Goal: Find specific page/section: Find specific page/section

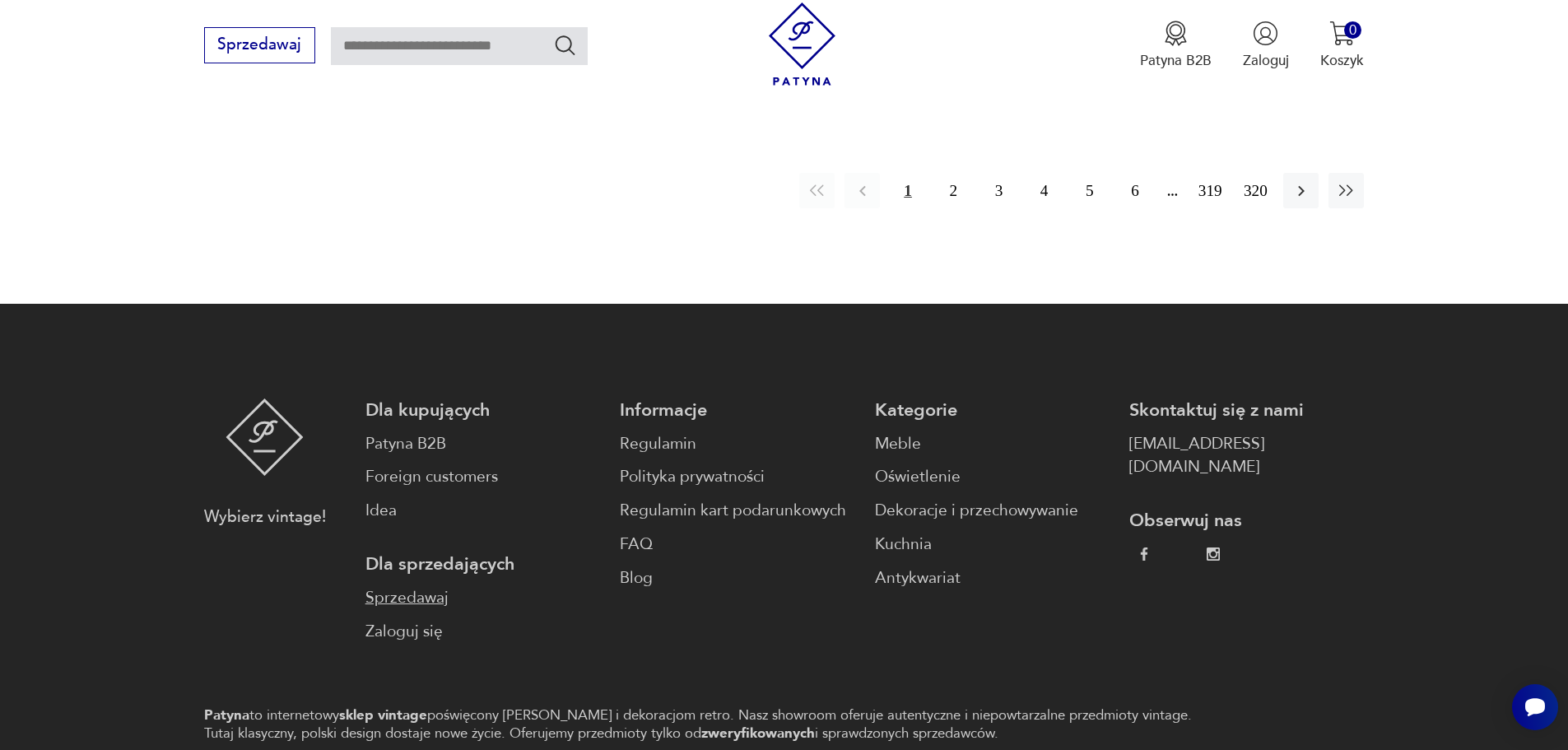
scroll to position [2193, 0]
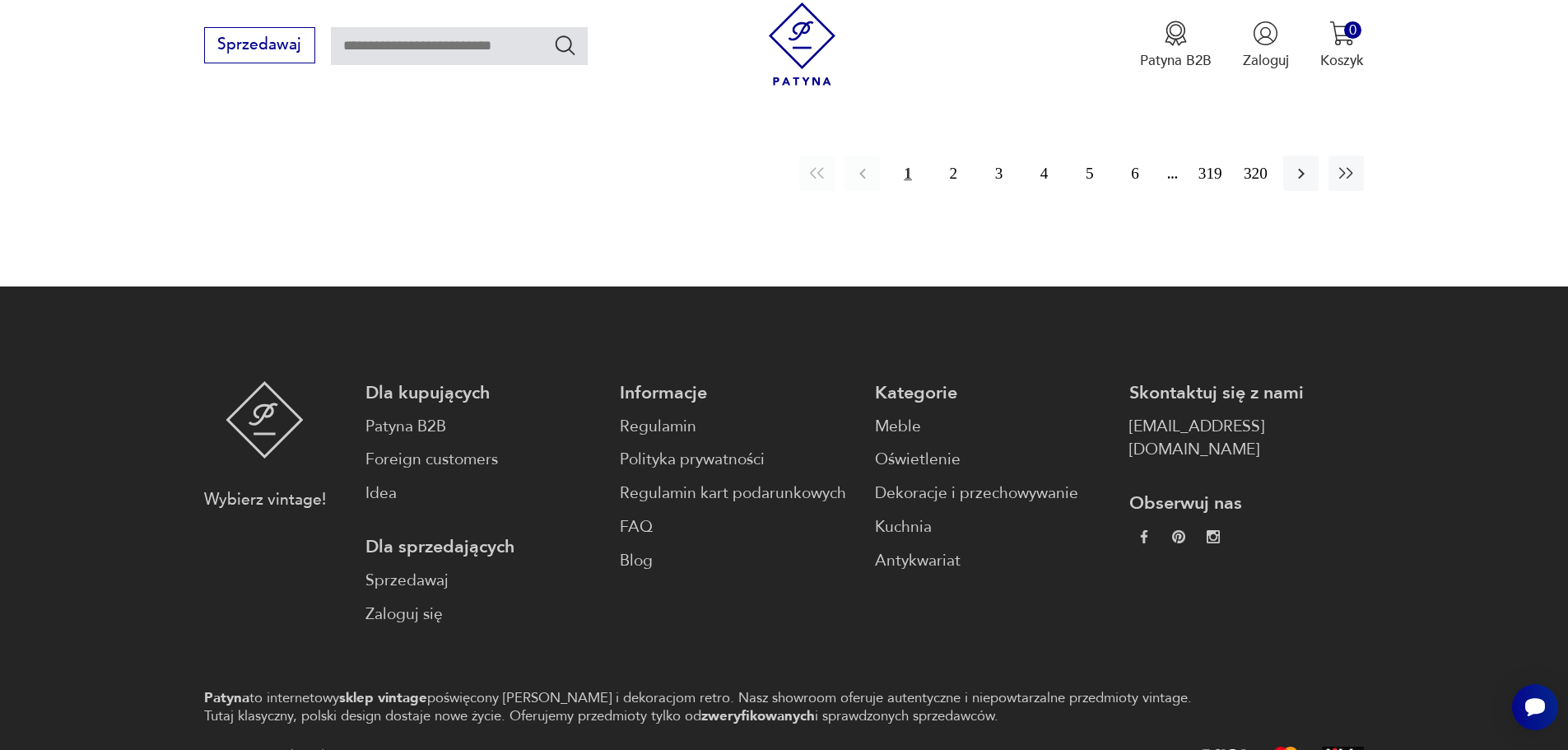
drag, startPoint x: 1304, startPoint y: 184, endPoint x: 1366, endPoint y: 265, distance: 102.0
click at [1304, 184] on button "button" at bounding box center [1301, 173] width 36 height 36
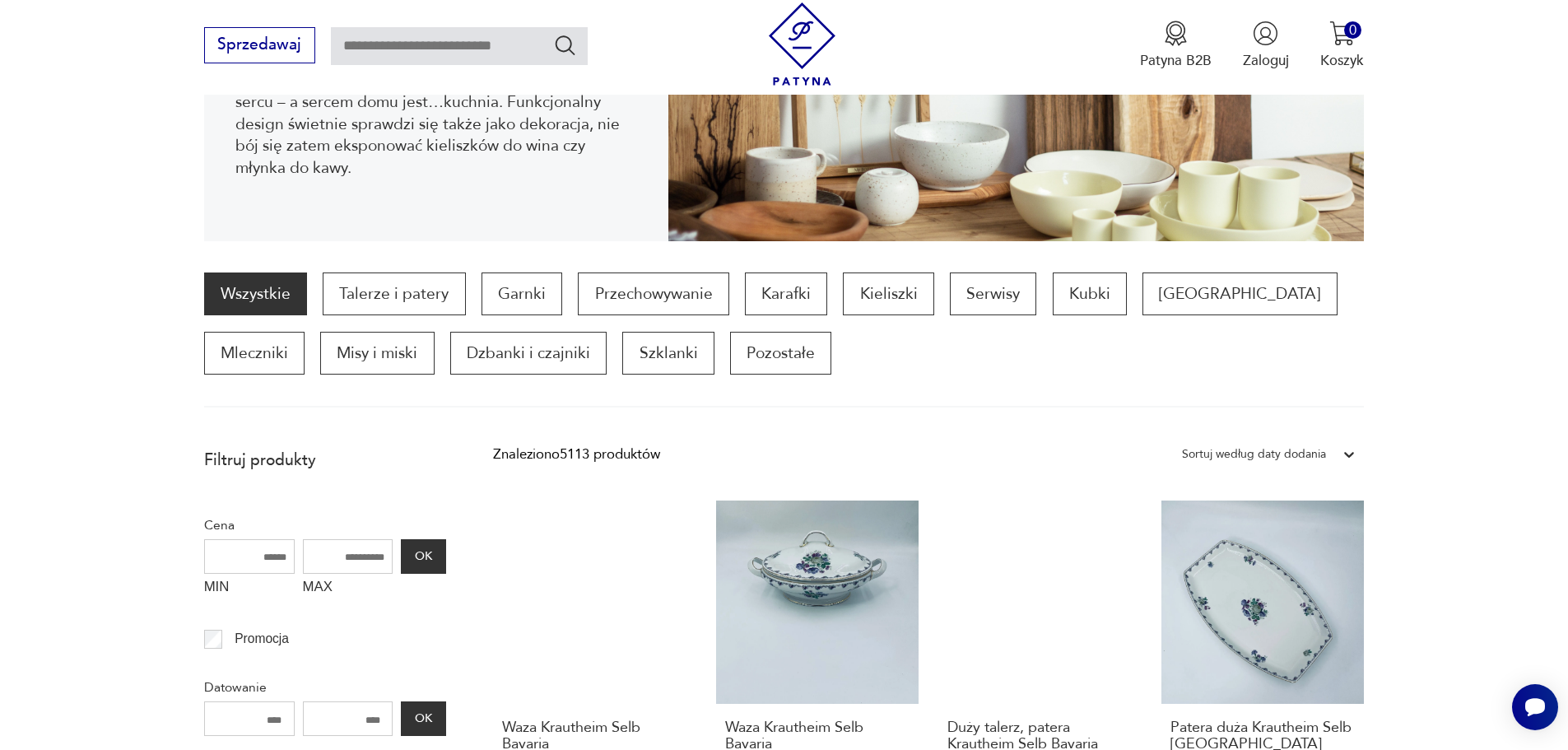
scroll to position [215, 0]
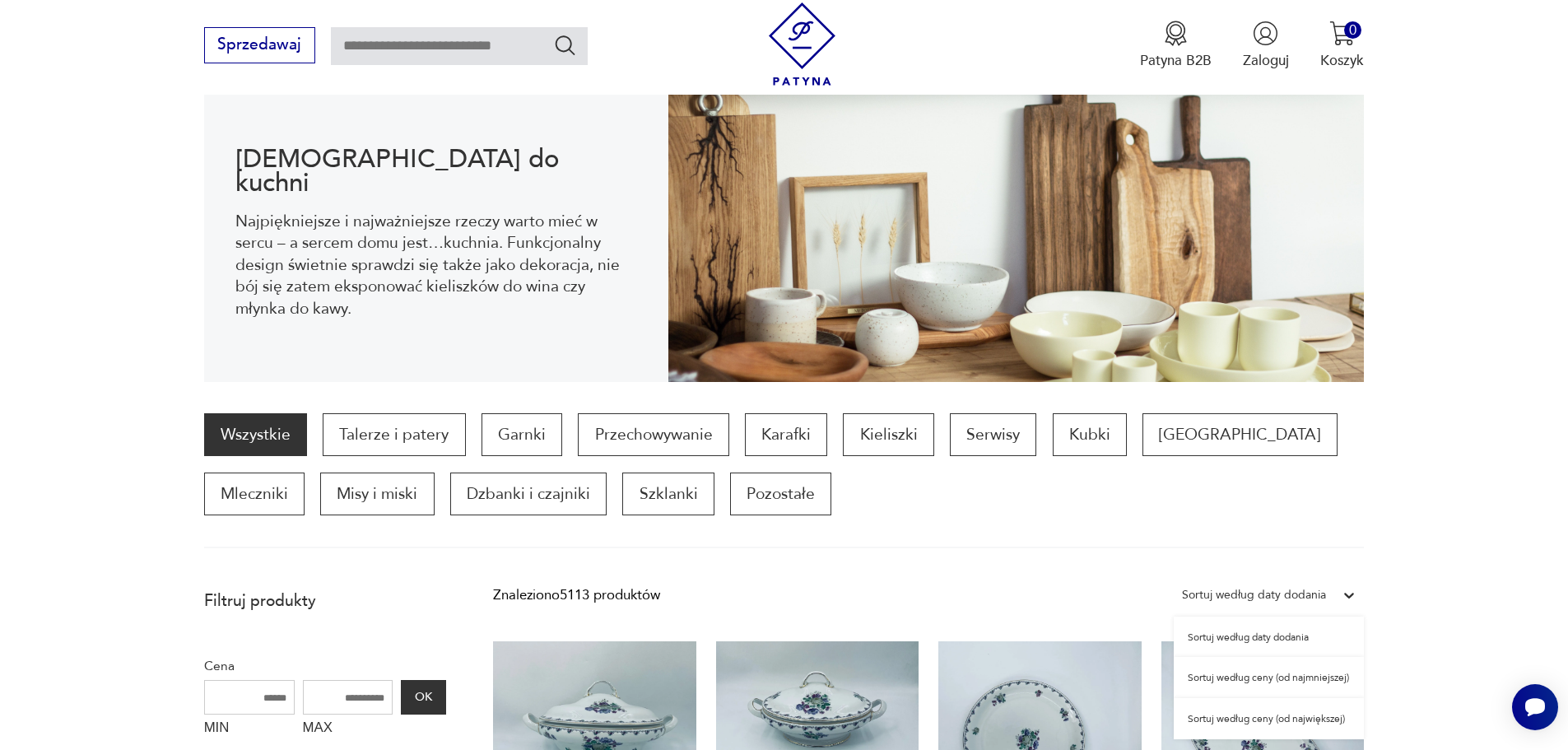
click at [1300, 593] on div "Sortuj według daty dodania" at bounding box center [1254, 595] width 144 height 22
click at [1433, 513] on section "Wszystkie Talerze i patery Garnki Przechowywanie Karafki Kieliszki Serwisy Kubk…" at bounding box center [784, 480] width 1568 height 135
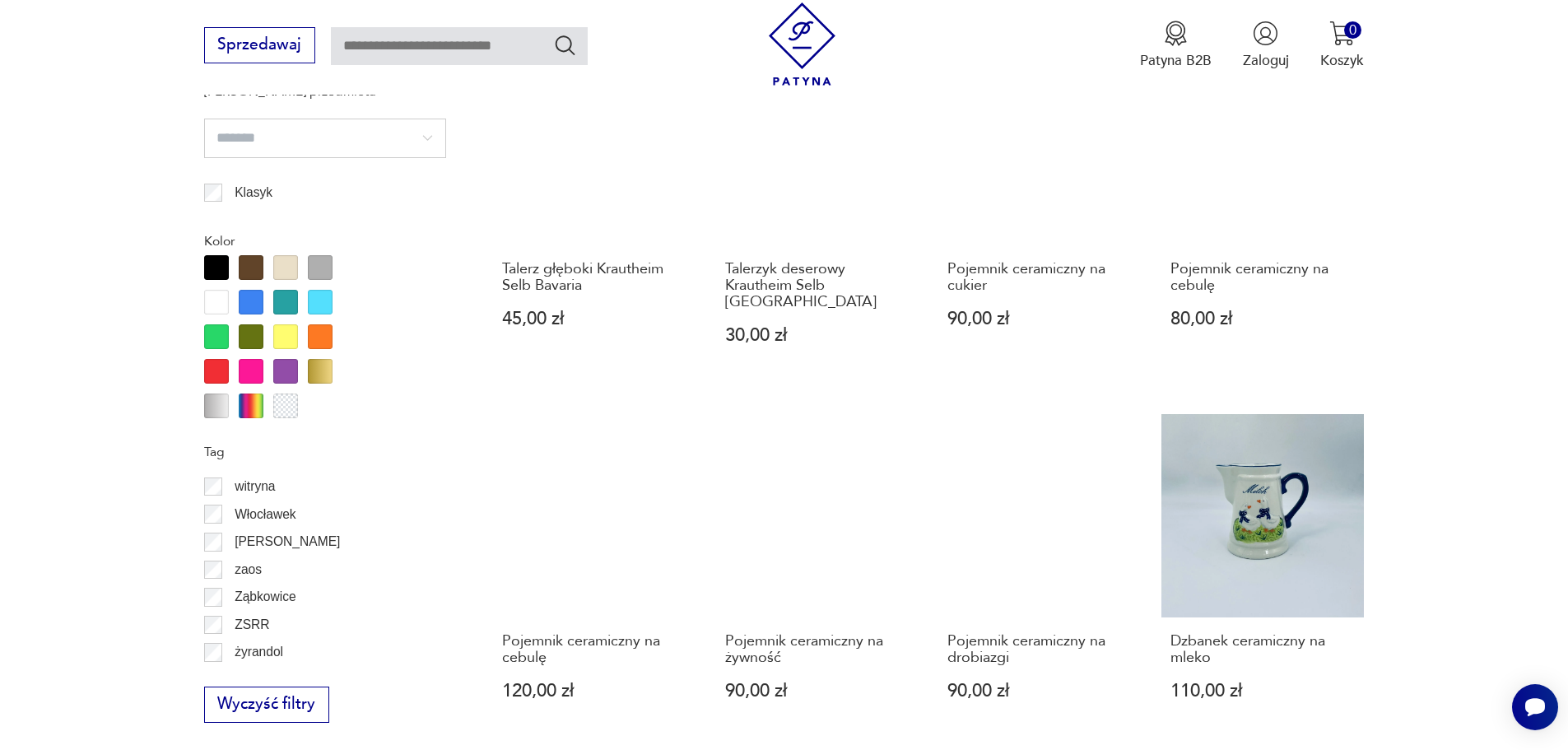
scroll to position [1779, 0]
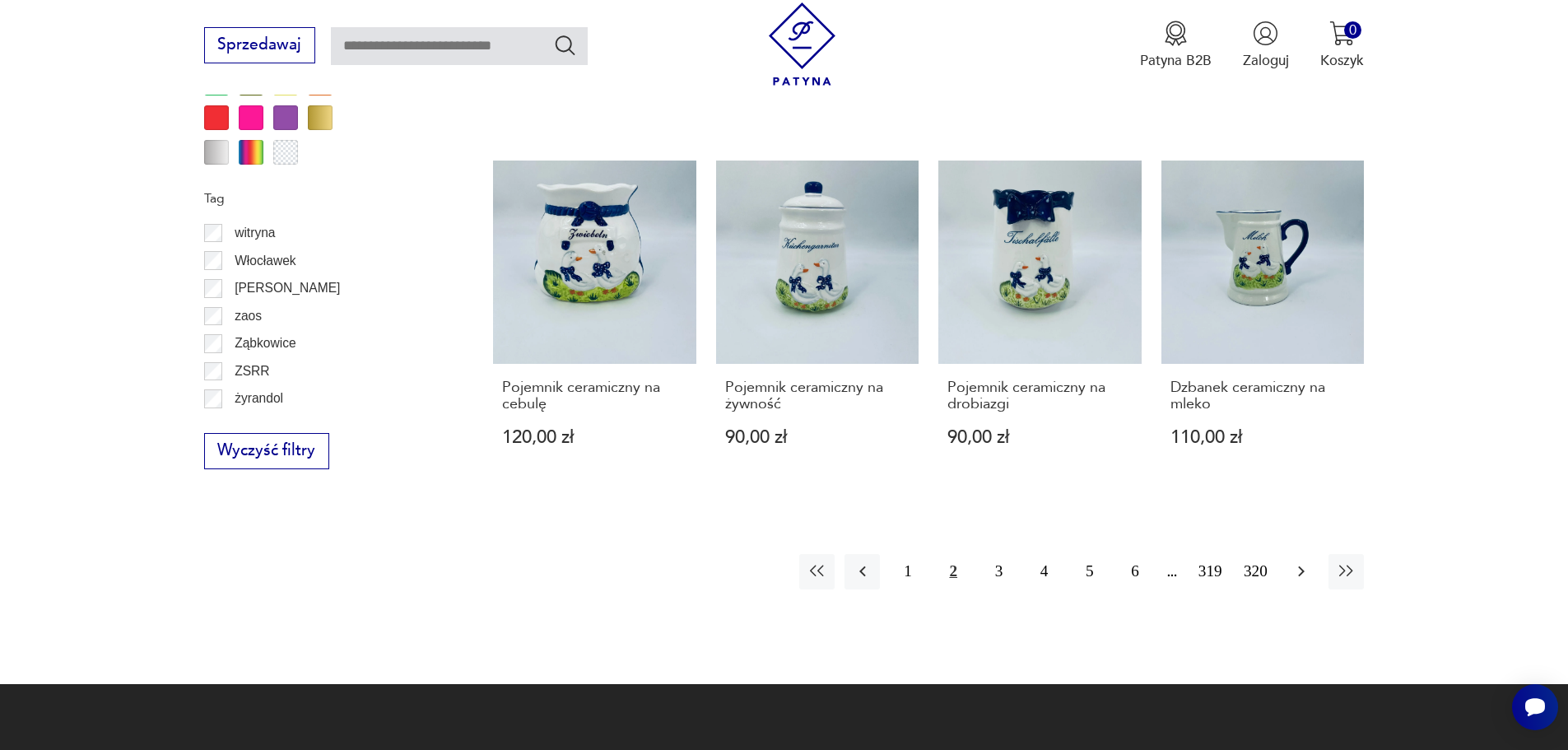
click at [1296, 561] on icon "button" at bounding box center [1301, 571] width 20 height 20
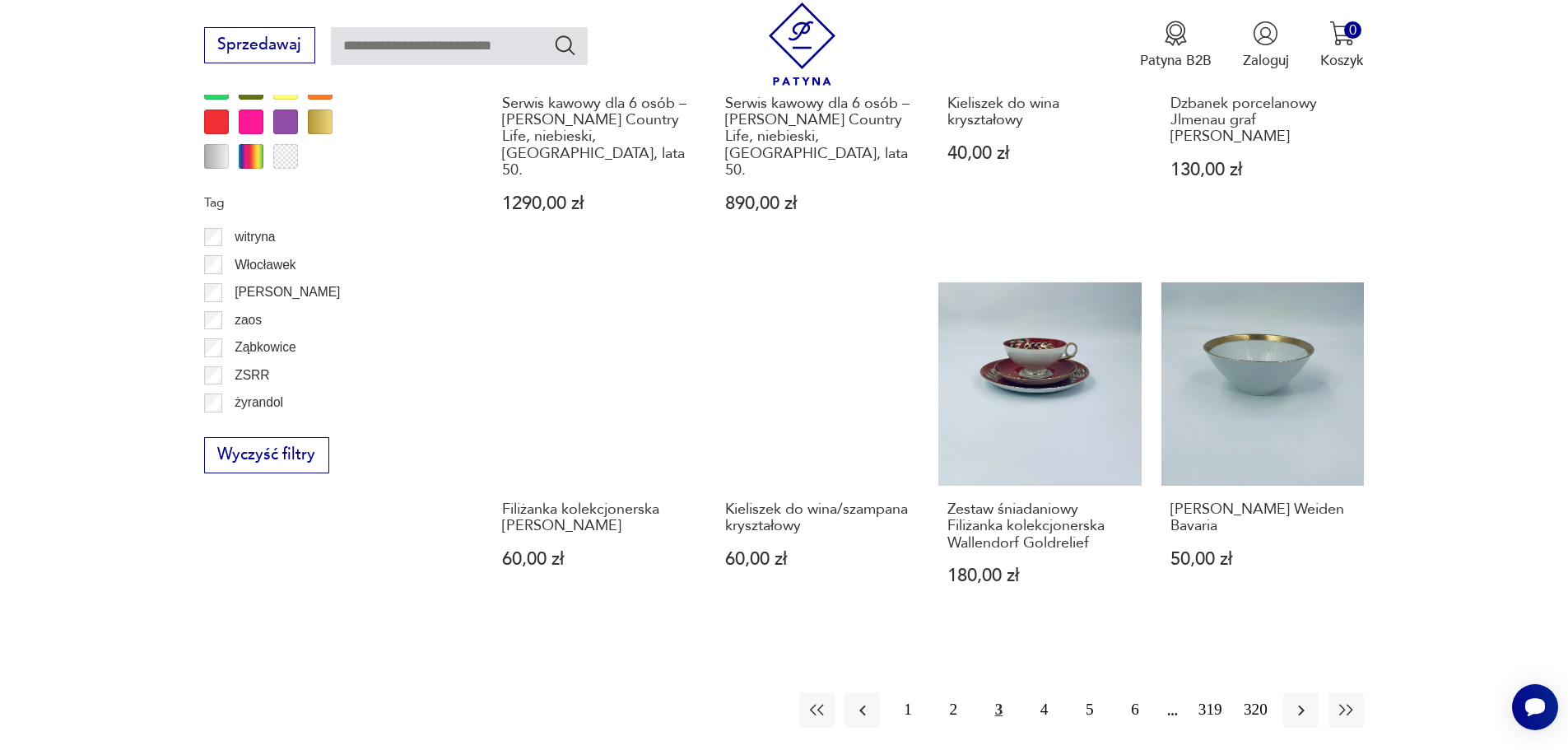
scroll to position [1947, 0]
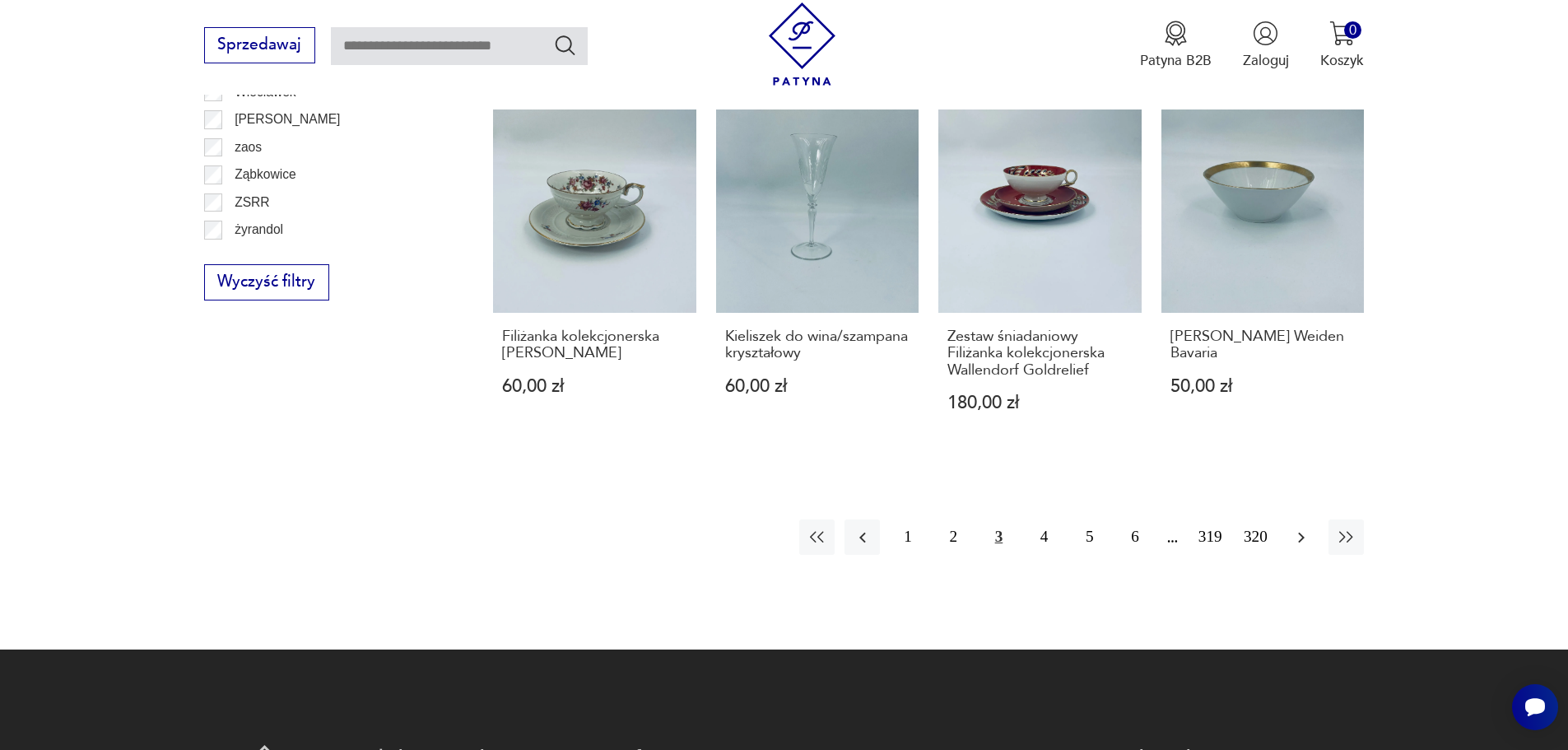
click at [1310, 527] on icon "button" at bounding box center [1301, 537] width 20 height 20
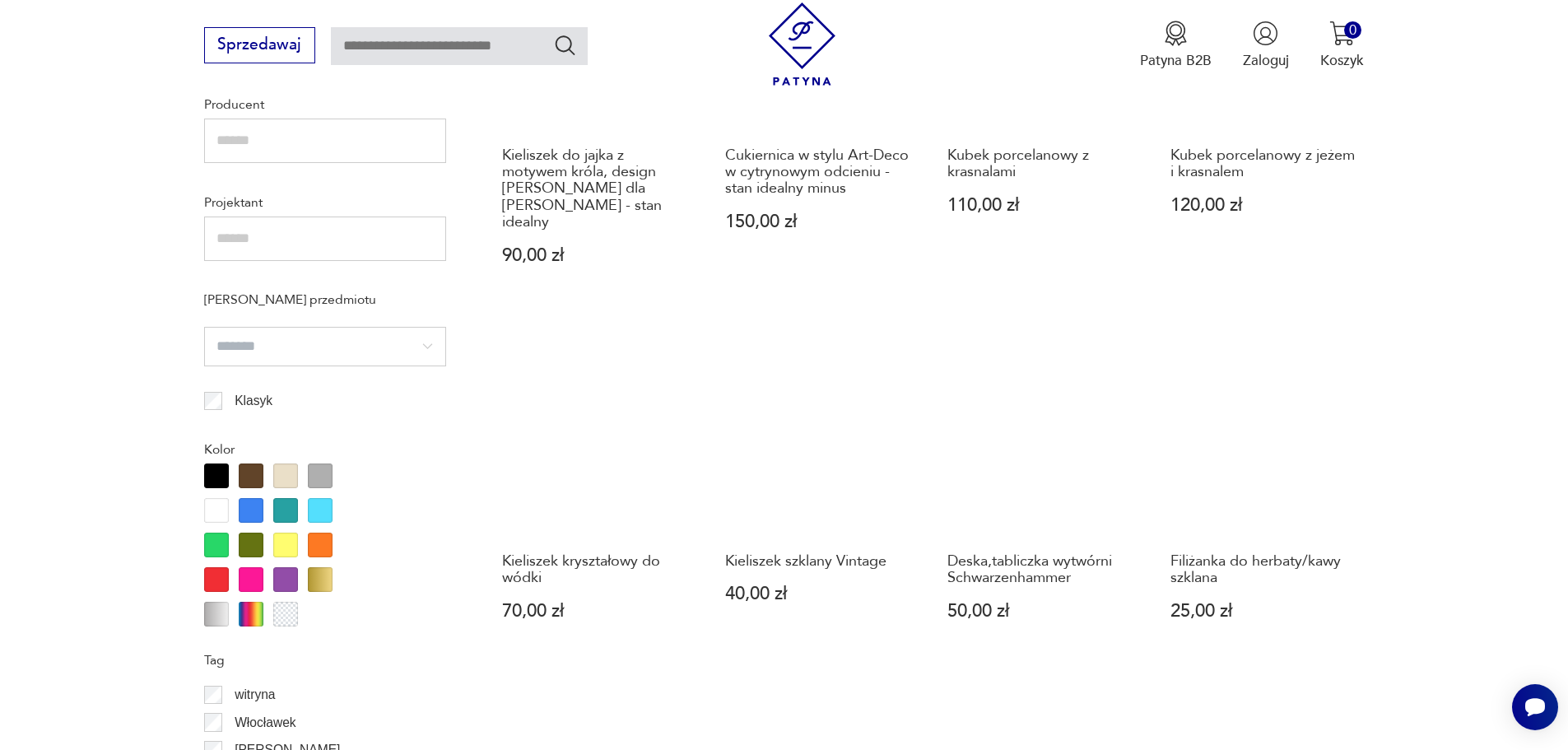
scroll to position [1975, 0]
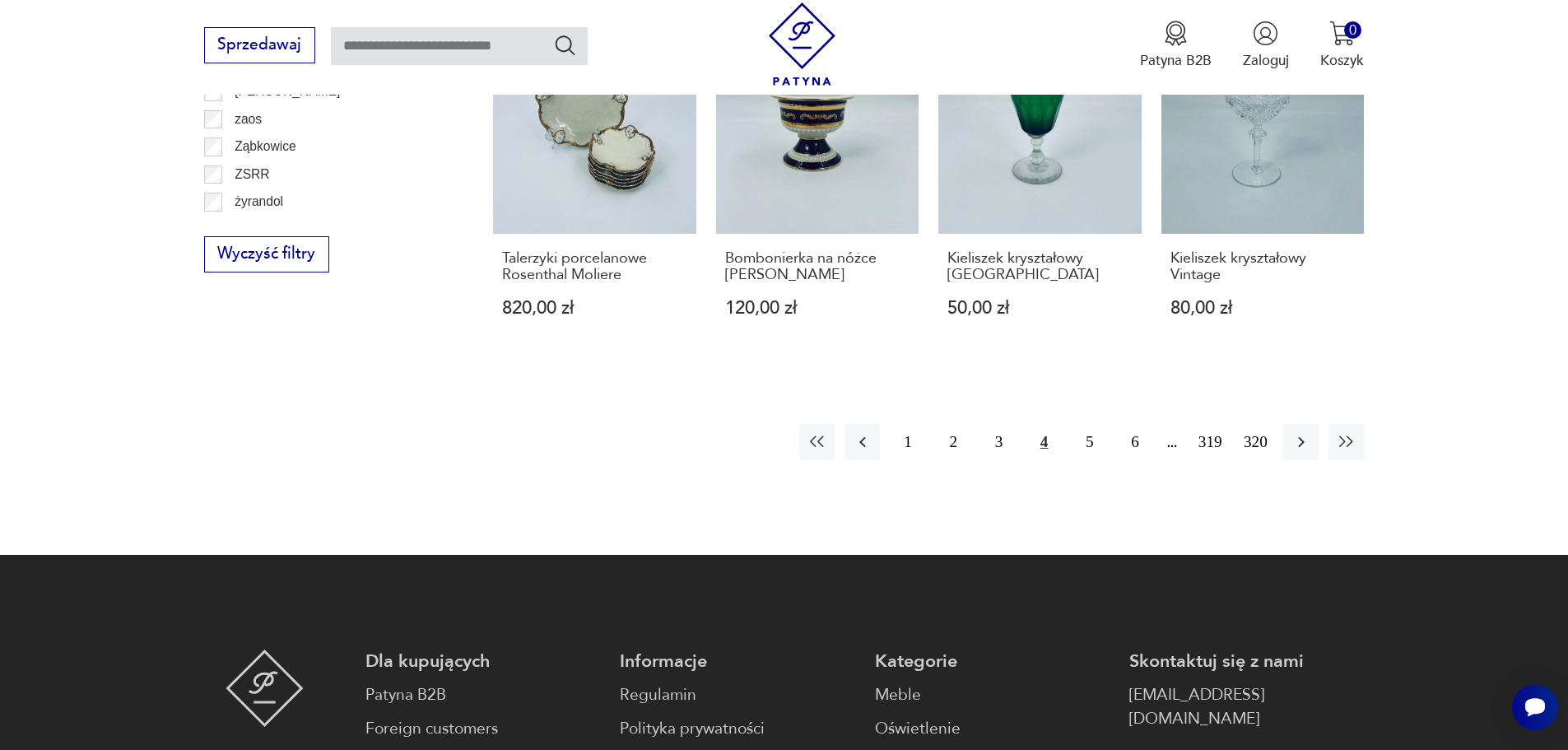
click at [1280, 423] on div "1 2 3 4 5 6 319 320" at bounding box center [1081, 441] width 565 height 36
click at [1297, 432] on icon "button" at bounding box center [1301, 442] width 20 height 20
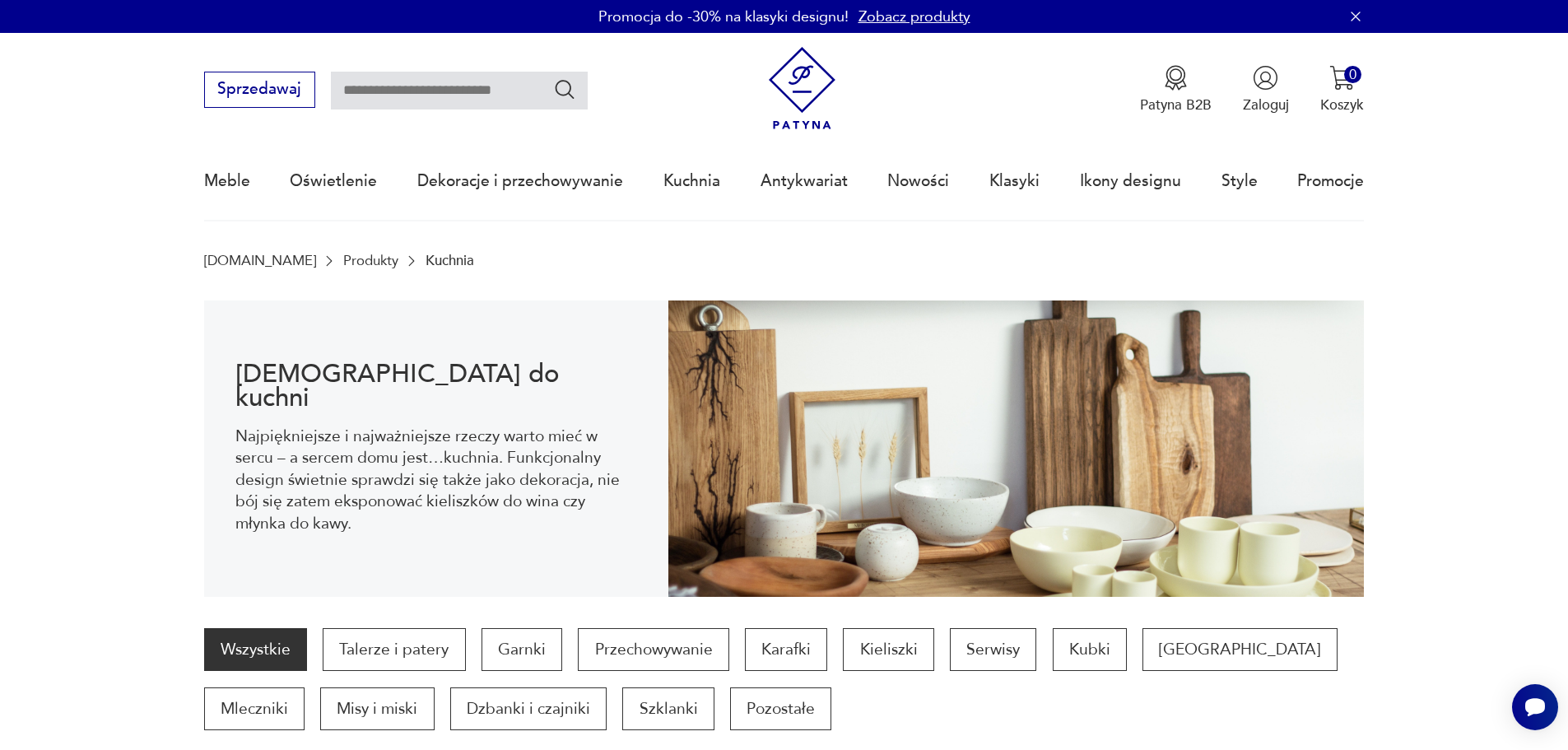
click at [464, 91] on input "text" at bounding box center [459, 90] width 257 height 38
type input "********"
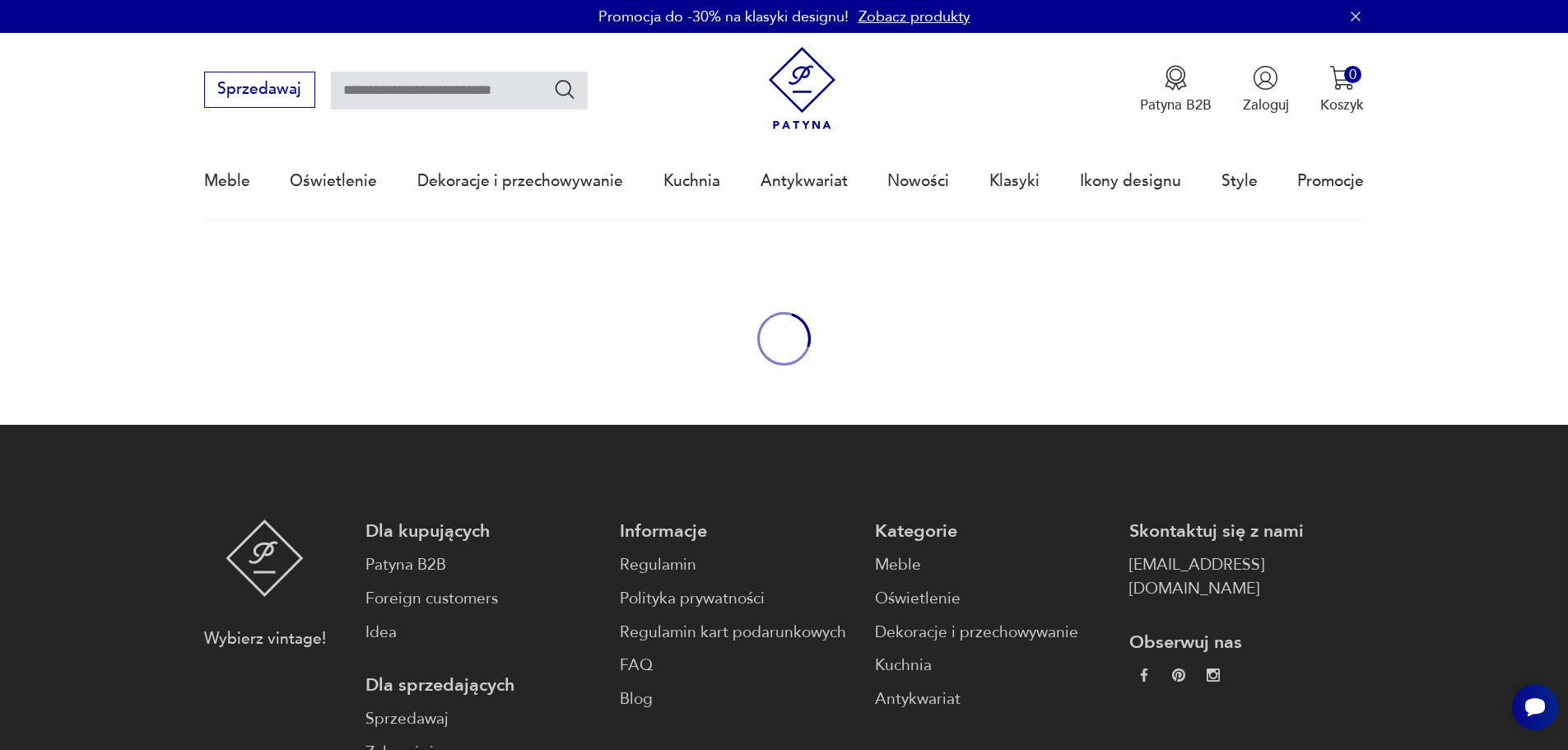
type input "********"
